Goal: Ask a question: Seek information or help from site administrators or community

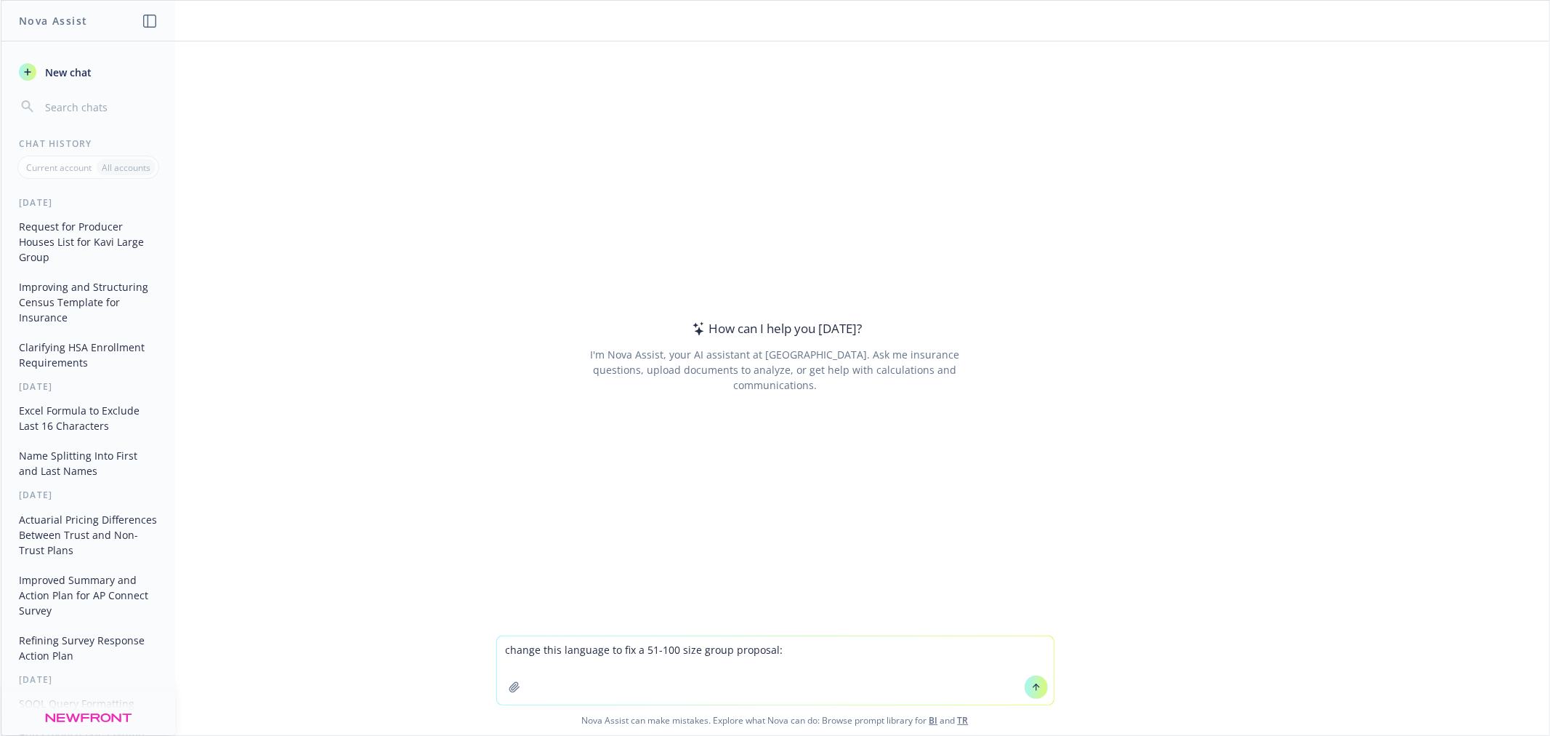
type textarea "change this language to fix a 51-100 size group proposal: *This proposal assume…"
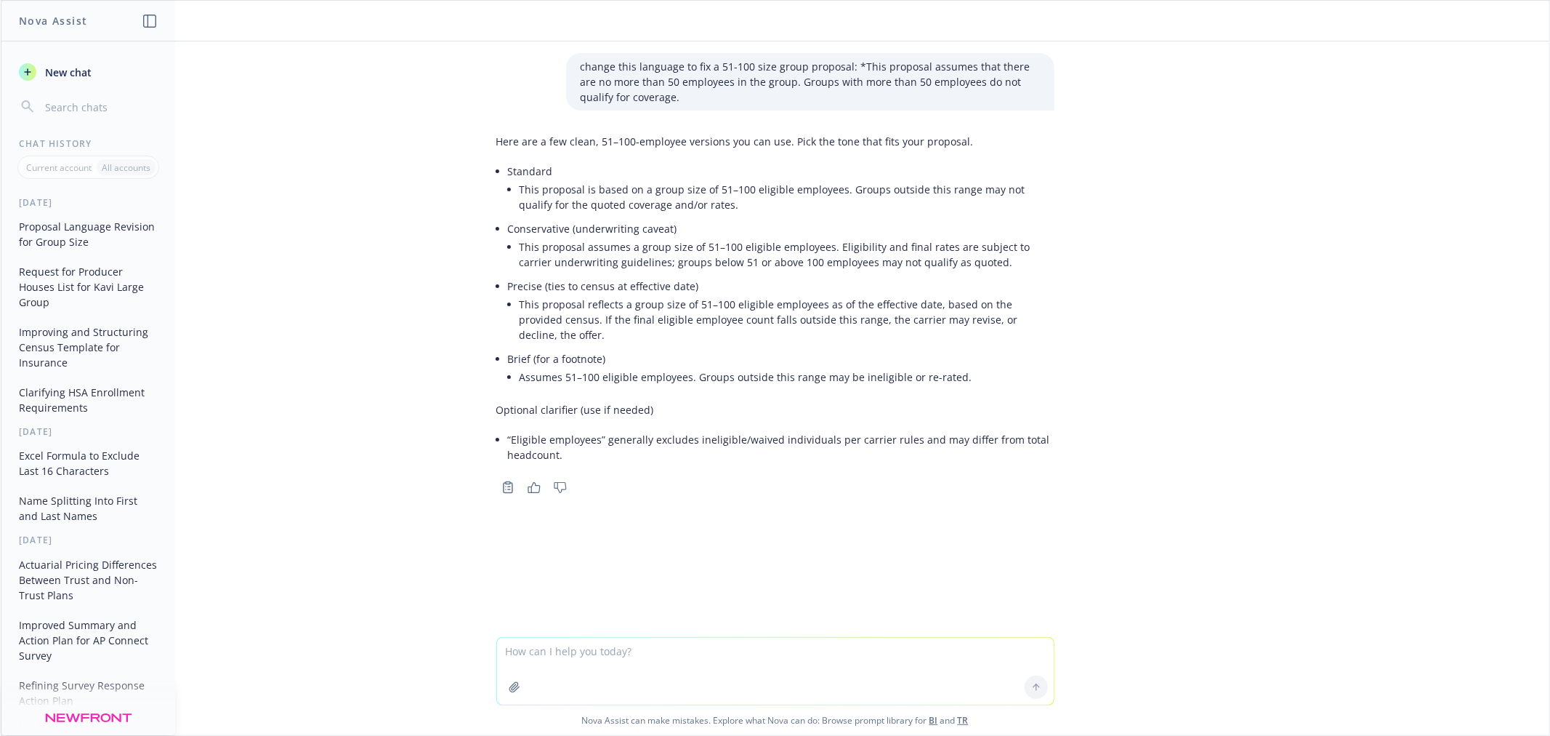
click at [737, 667] on textarea at bounding box center [775, 670] width 557 height 67
type textarea "keep the language as close to the original as possible with the new range"
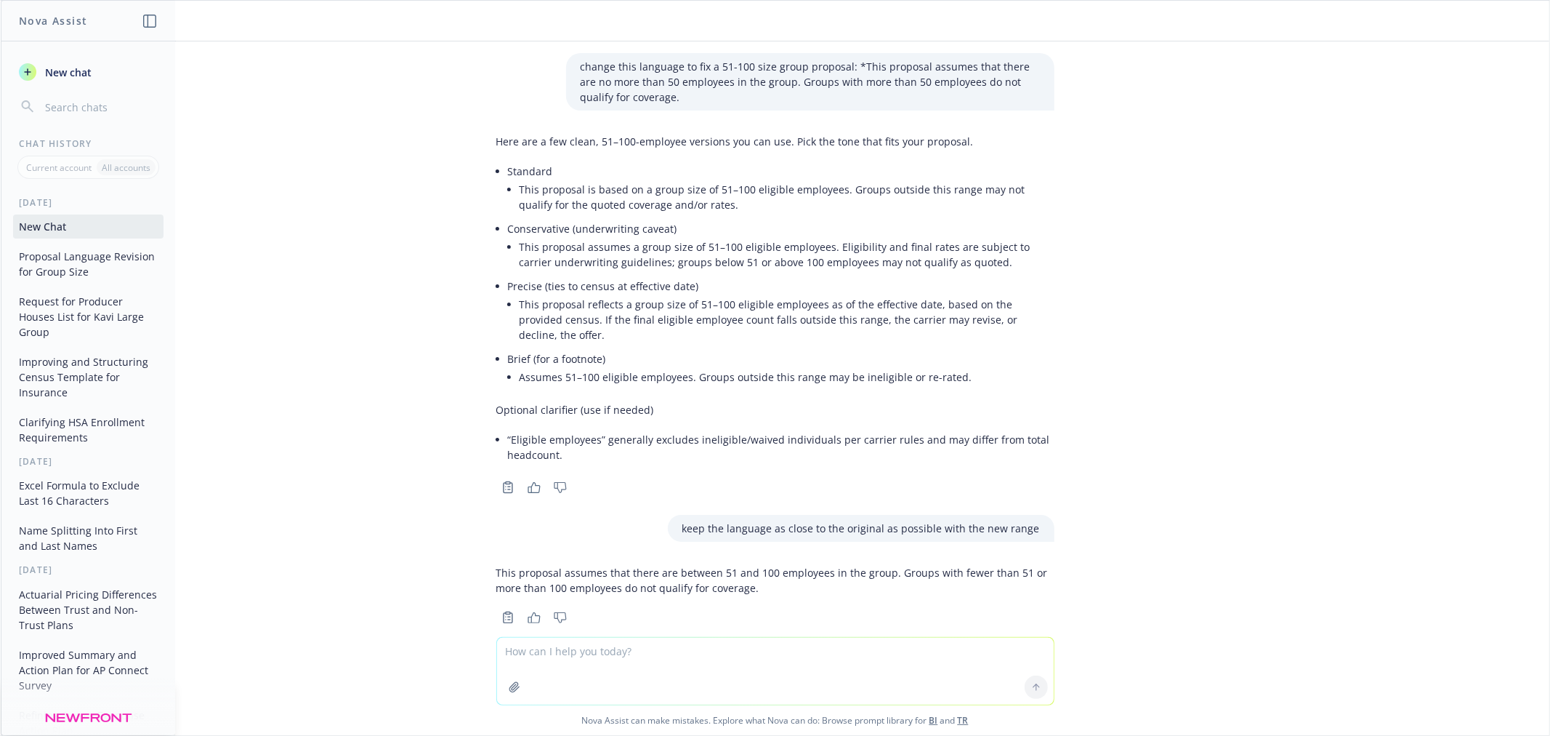
scroll to position [9, 0]
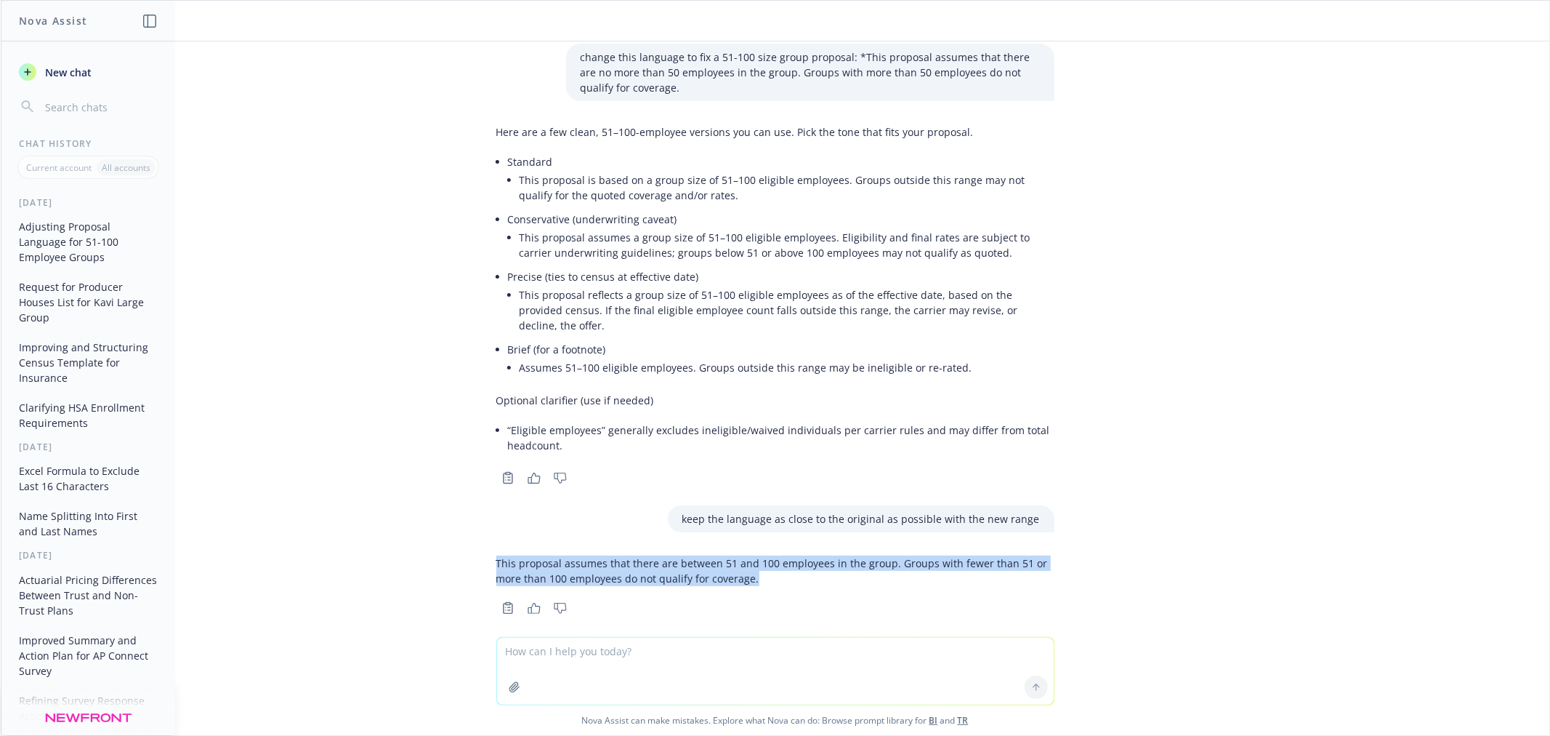
drag, startPoint x: 764, startPoint y: 558, endPoint x: 481, endPoint y: 549, distance: 282.9
click at [485, 549] on div "This proposal assumes that there are between 51 and 100 employees in the group.…" at bounding box center [775, 583] width 581 height 68
copy p "This proposal assumes that there are between 51 and 100 employees in the group.…"
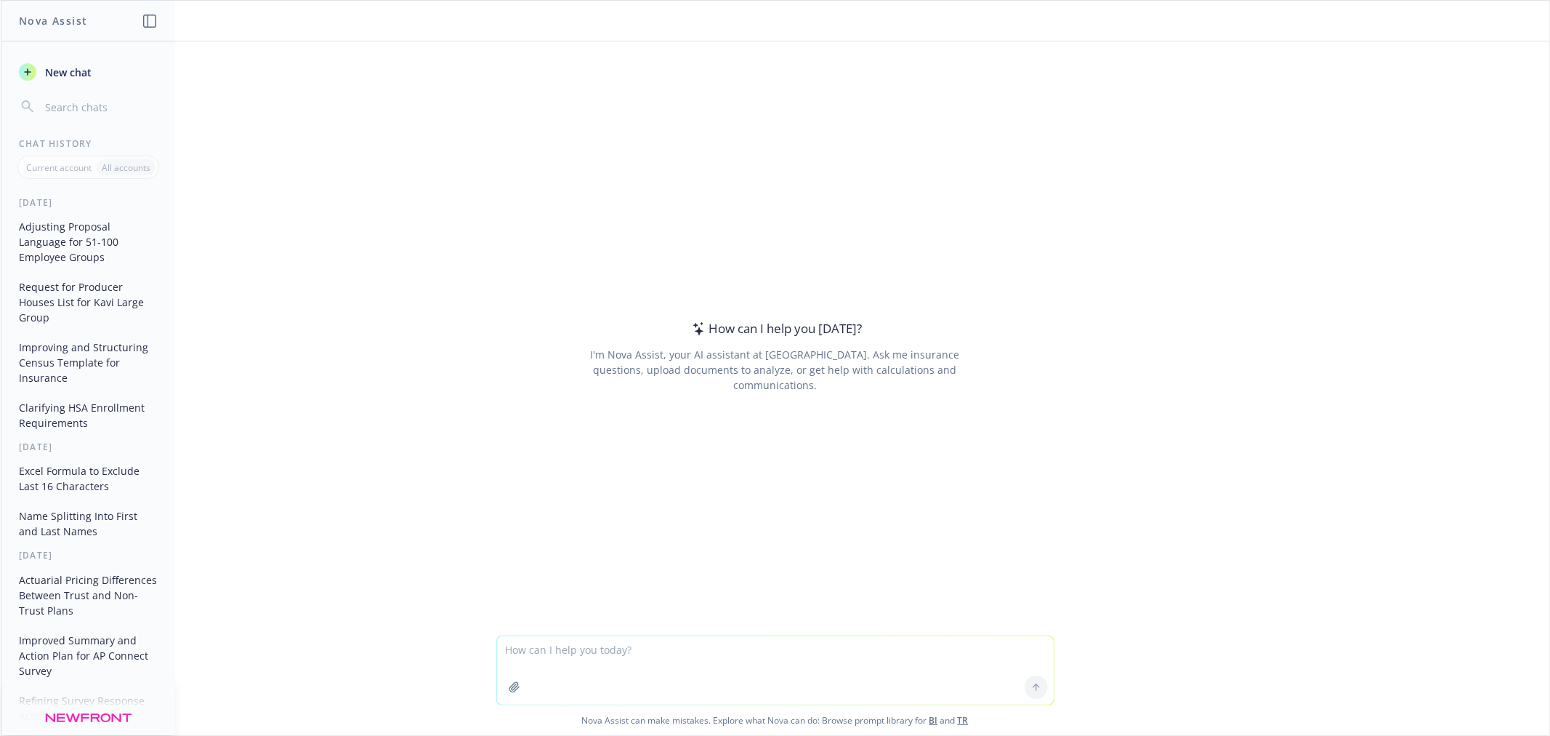
click at [526, 638] on textarea at bounding box center [775, 670] width 557 height 68
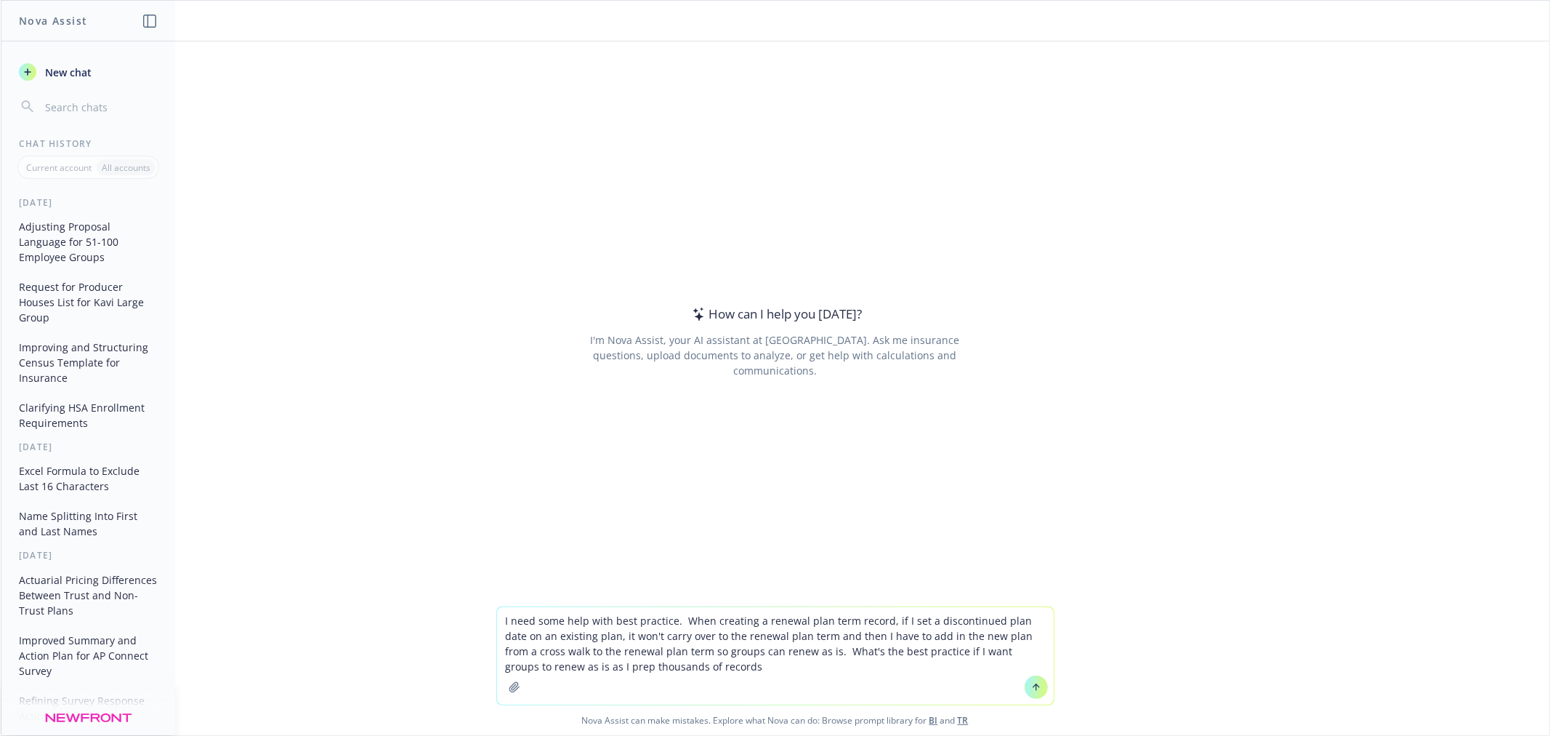
type textarea "I need some help with best practice. When creating a renewal plan term record, …"
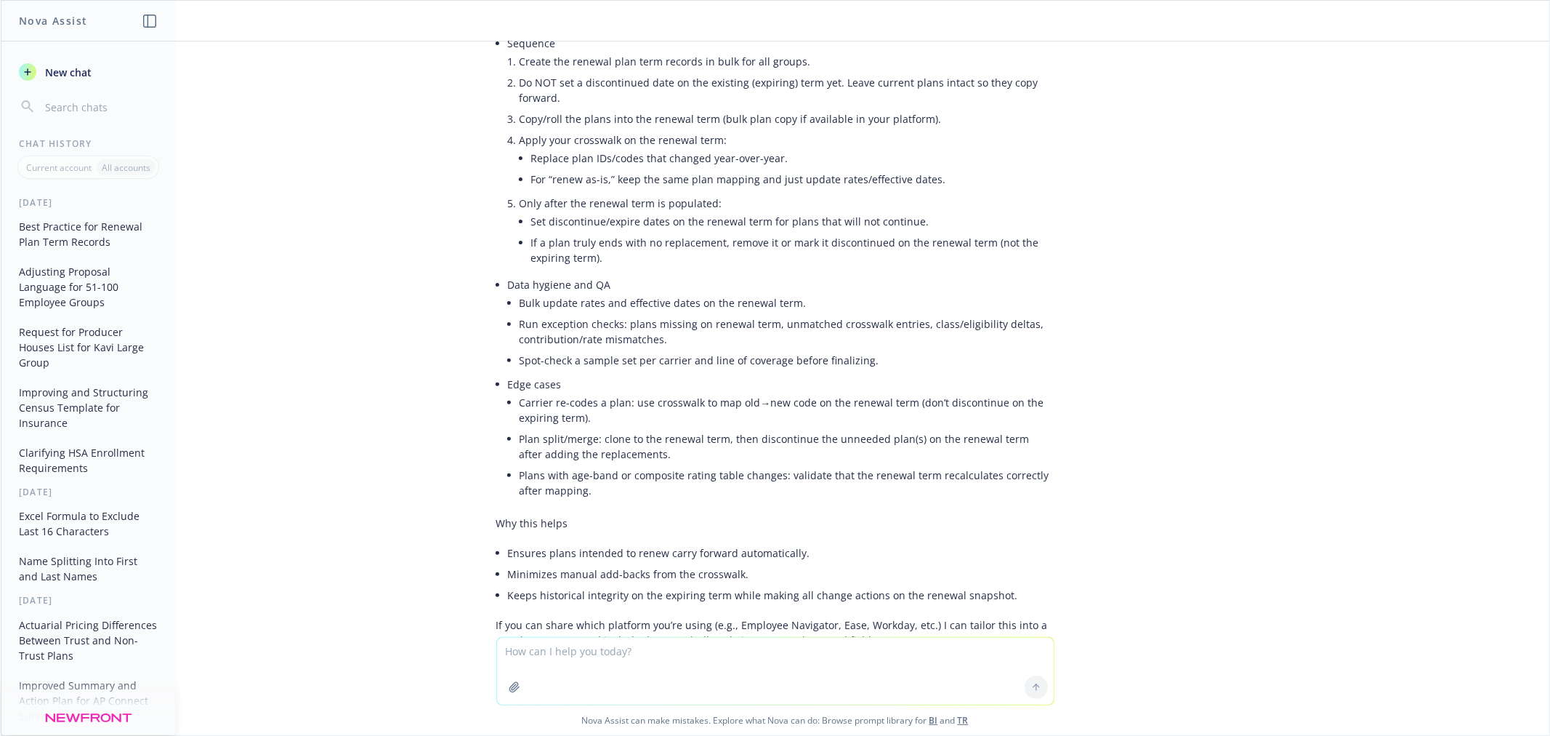
scroll to position [356, 0]
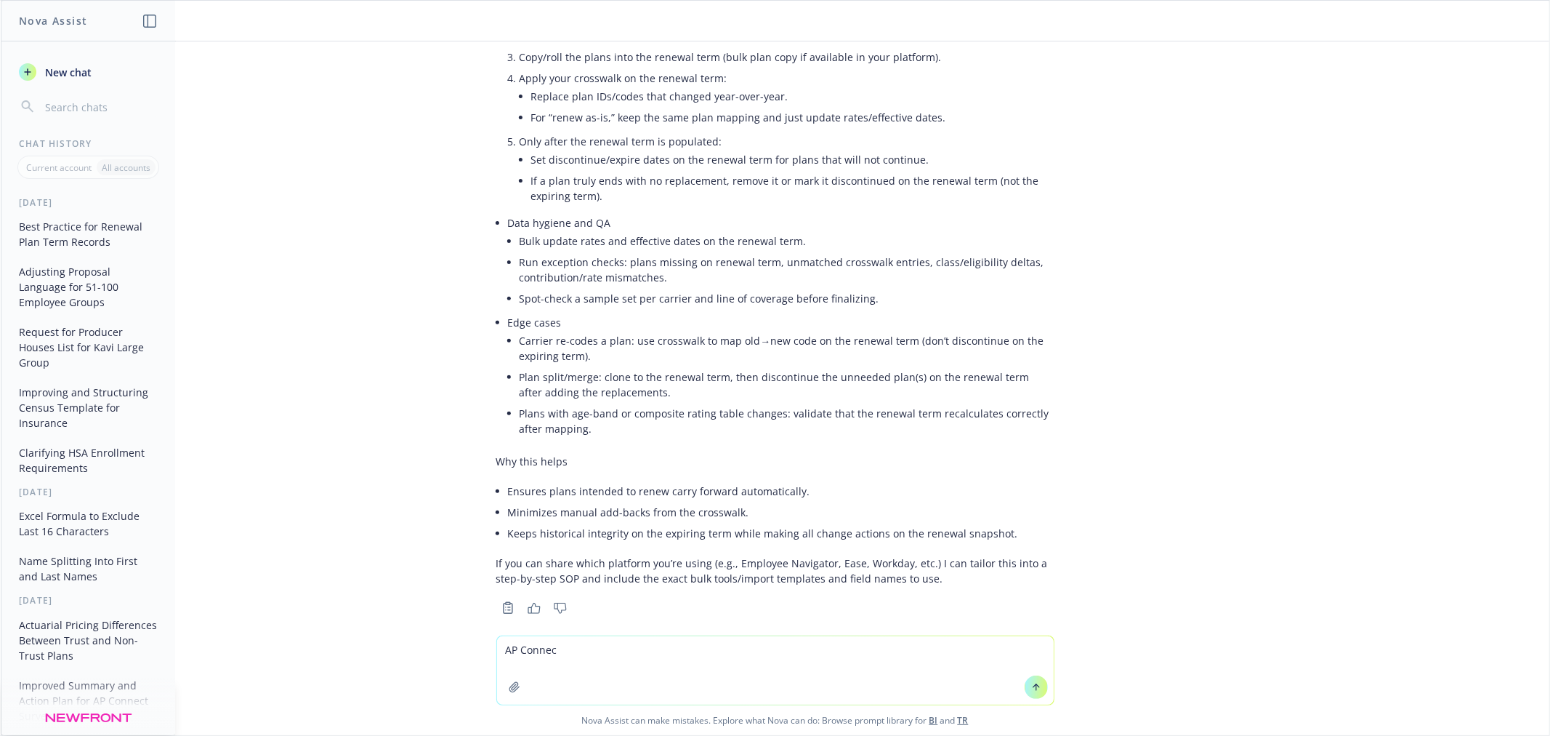
type textarea "AP Connect"
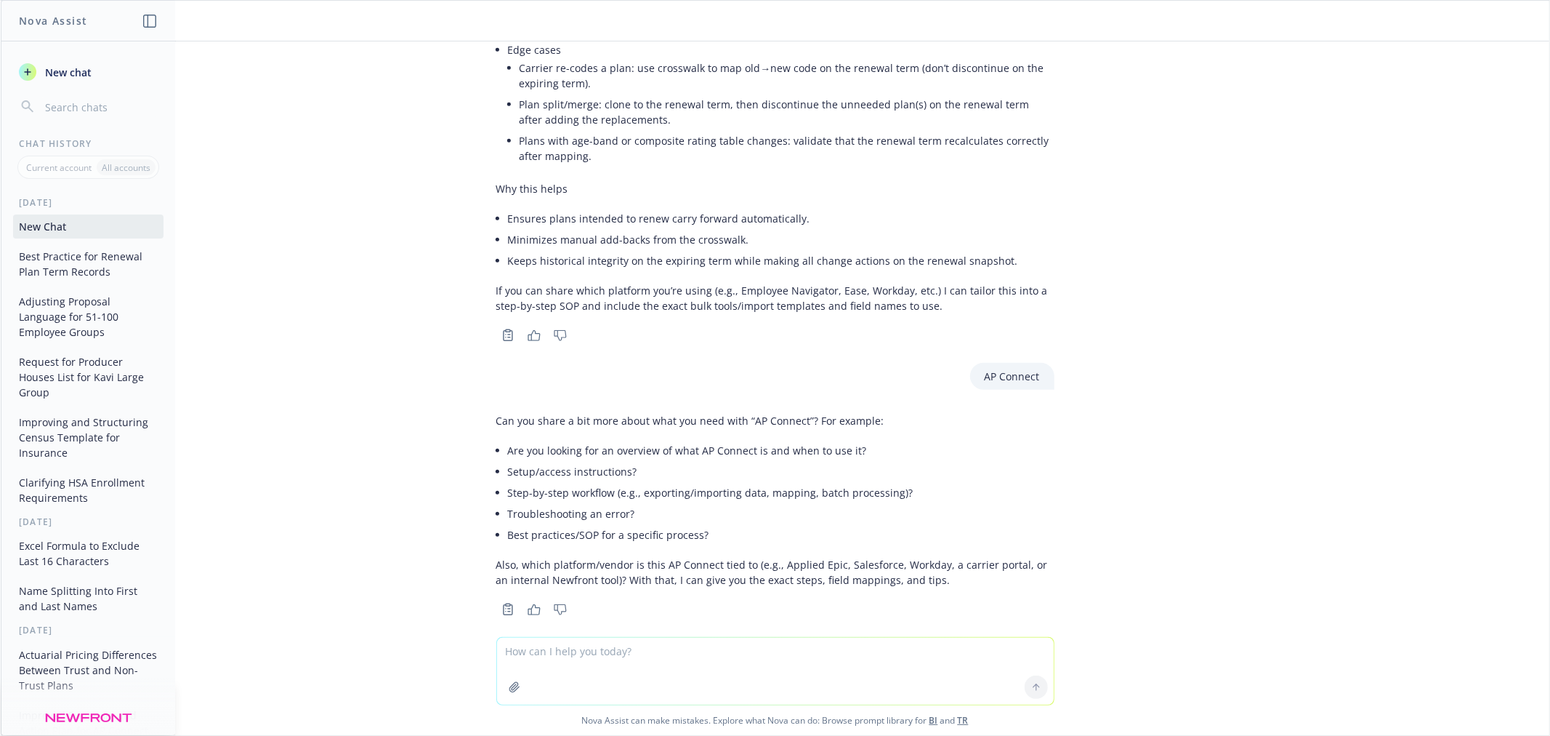
scroll to position [629, 0]
